Goal: Information Seeking & Learning: Compare options

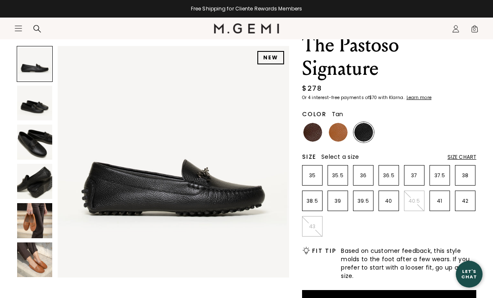
click at [339, 135] on img at bounding box center [338, 132] width 19 height 19
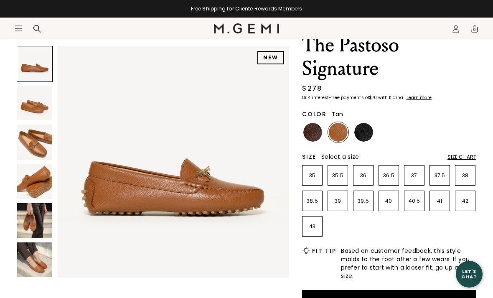
click at [312, 136] on img at bounding box center [312, 132] width 19 height 19
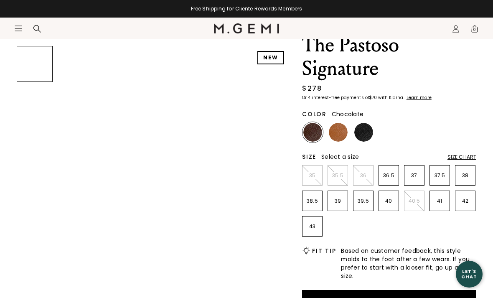
scroll to position [35, 0]
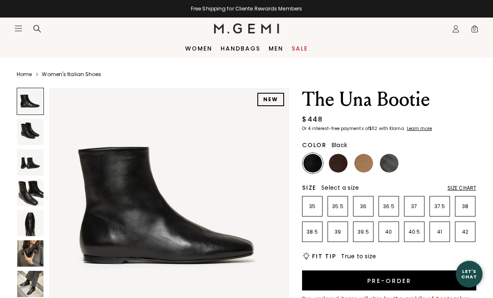
click at [393, 165] on img at bounding box center [389, 163] width 19 height 19
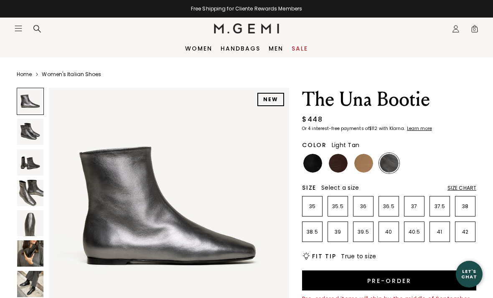
click at [360, 168] on img at bounding box center [363, 163] width 19 height 19
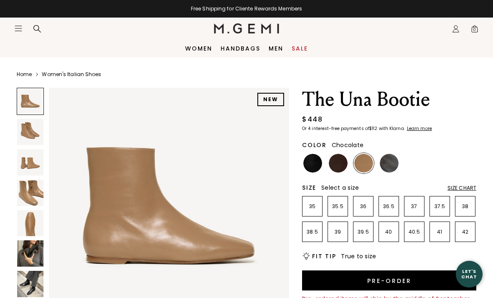
click at [338, 167] on img at bounding box center [338, 163] width 19 height 19
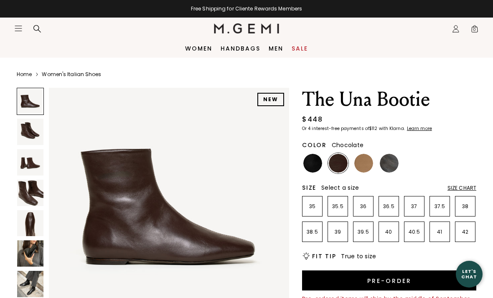
click at [31, 137] on img at bounding box center [30, 132] width 26 height 26
